Goal: Task Accomplishment & Management: Use online tool/utility

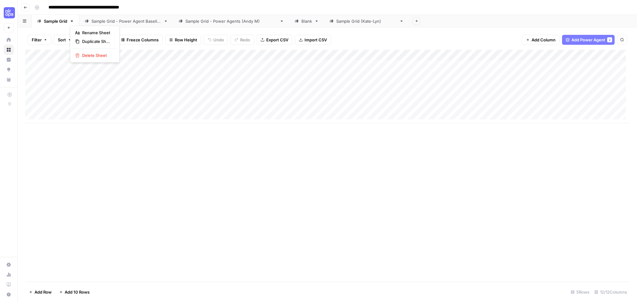
click at [70, 21] on icon "button" at bounding box center [72, 21] width 4 height 4
click at [89, 41] on span "Duplicate Sheet" at bounding box center [97, 41] width 30 height 6
drag, startPoint x: 99, startPoint y: 87, endPoint x: 91, endPoint y: 63, distance: 25.5
click at [91, 63] on div "Add Column" at bounding box center [327, 60] width 605 height 21
click at [231, 54] on div "Add Column" at bounding box center [327, 65] width 605 height 31
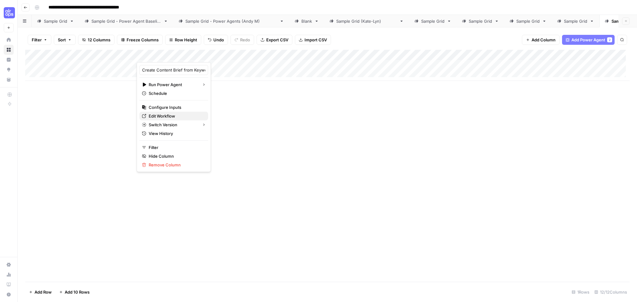
click at [165, 115] on span "Edit Workflow" at bounding box center [176, 116] width 54 height 6
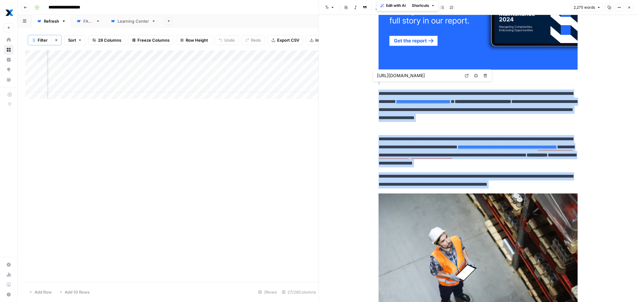
scroll to position [0, 819]
click at [102, 71] on div "Add Column" at bounding box center [171, 76] width 293 height 52
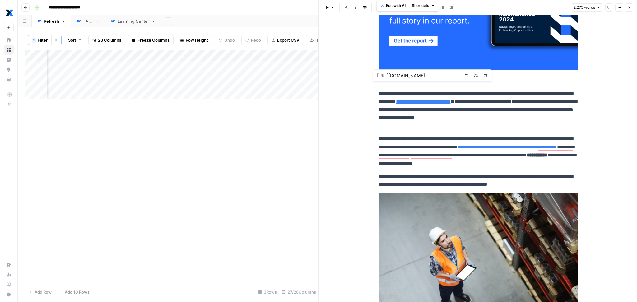
click at [127, 129] on div "Add Column" at bounding box center [171, 166] width 293 height 232
click at [39, 40] on span "Filter" at bounding box center [43, 40] width 10 height 6
type input "Test"
click at [89, 72] on input "text" at bounding box center [81, 73] width 68 height 6
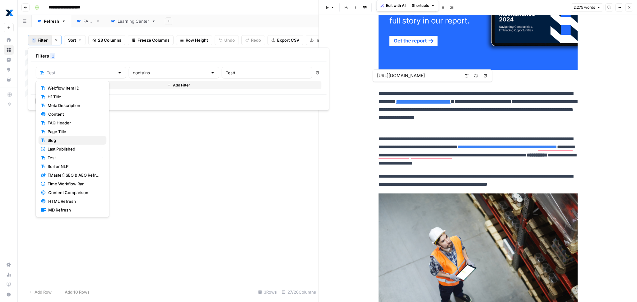
click at [76, 138] on span "Slug" at bounding box center [75, 140] width 54 height 6
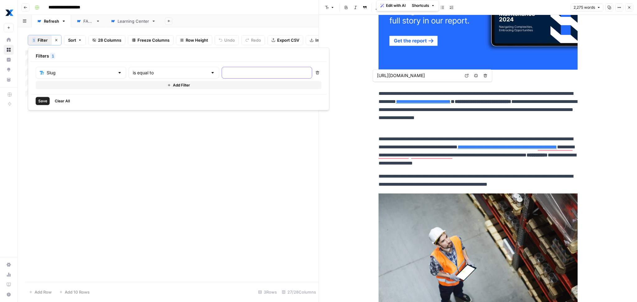
click at [226, 71] on input "text" at bounding box center [267, 73] width 82 height 6
paste input "preventive-maintenance-vs-reactive-maintenance"
type input "preventive-maintenance-vs-reactive-maintenance"
click at [42, 101] on span "Save" at bounding box center [42, 101] width 9 height 6
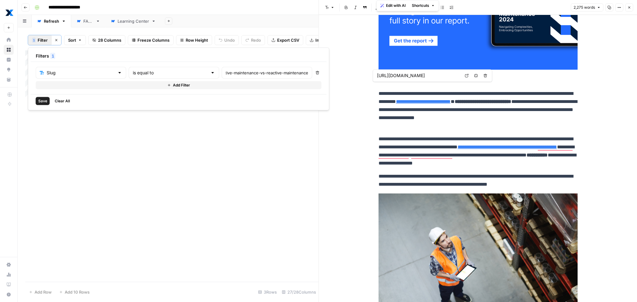
scroll to position [0, 0]
click at [108, 69] on div "Add Column" at bounding box center [171, 65] width 293 height 31
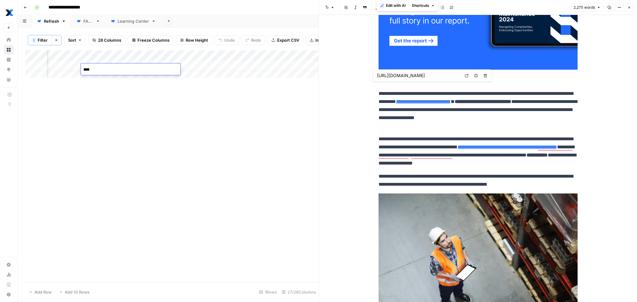
type textarea "*****"
click at [234, 145] on div "Add Column" at bounding box center [171, 166] width 293 height 232
click at [35, 41] on div "1" at bounding box center [34, 40] width 4 height 5
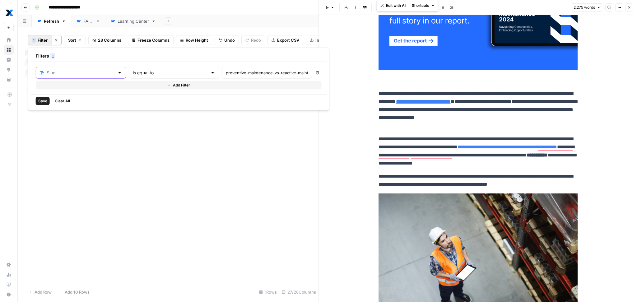
click at [89, 74] on input "text" at bounding box center [81, 73] width 68 height 6
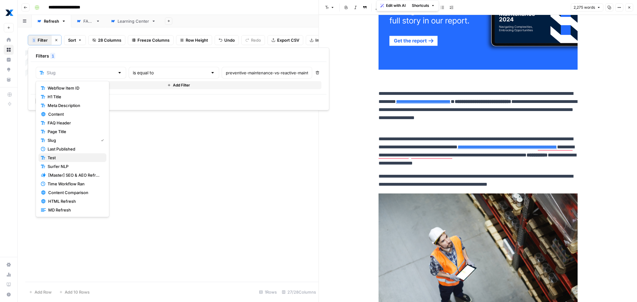
click at [68, 157] on span "Test" at bounding box center [75, 158] width 54 height 6
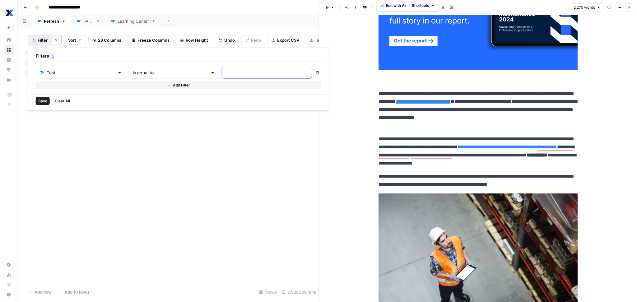
click at [226, 70] on input "text" at bounding box center [267, 73] width 82 height 6
type input "Testt"
click at [38, 101] on span "Save" at bounding box center [42, 101] width 9 height 6
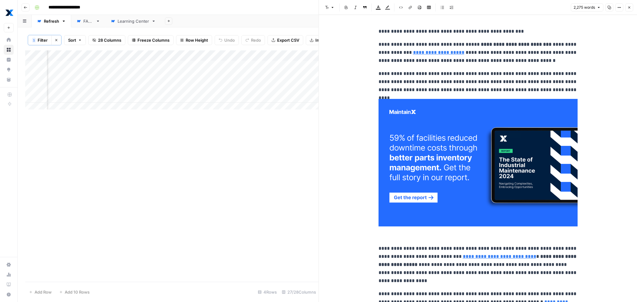
scroll to position [0, 1212]
